Goal: Download file/media

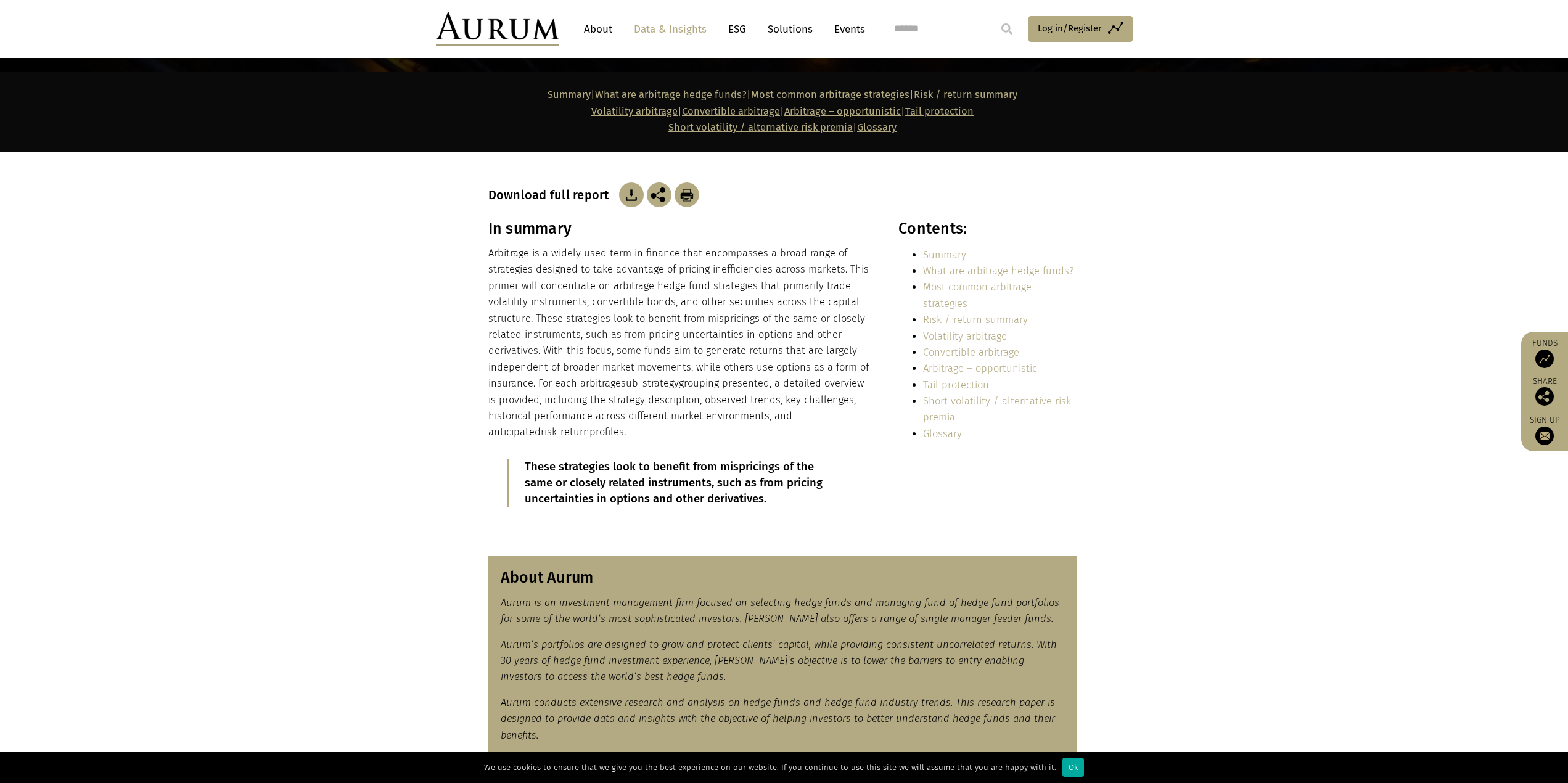
scroll to position [185, 0]
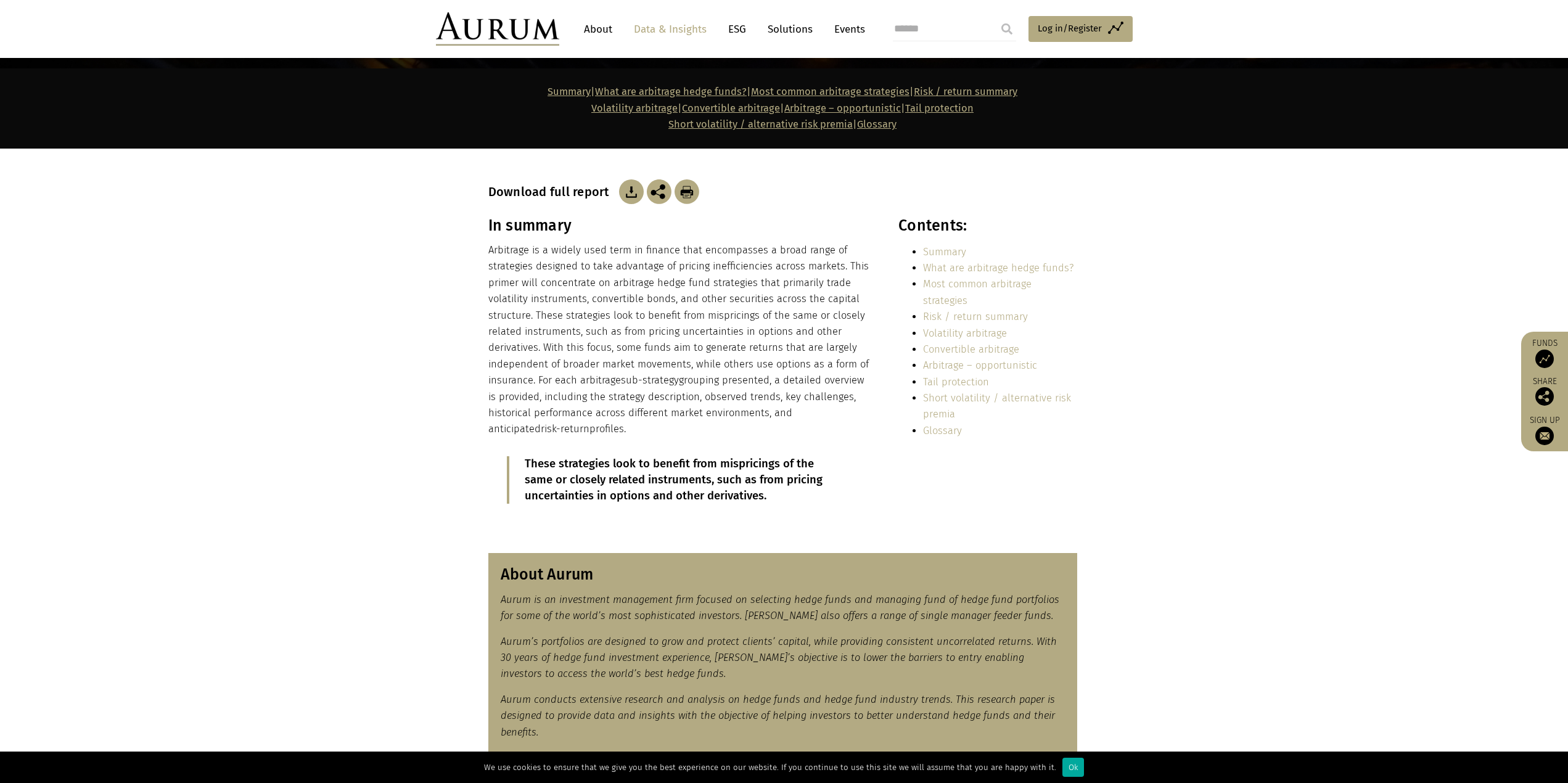
click at [630, 189] on img at bounding box center [631, 192] width 25 height 25
